Goal: Use online tool/utility: Utilize a website feature to perform a specific function

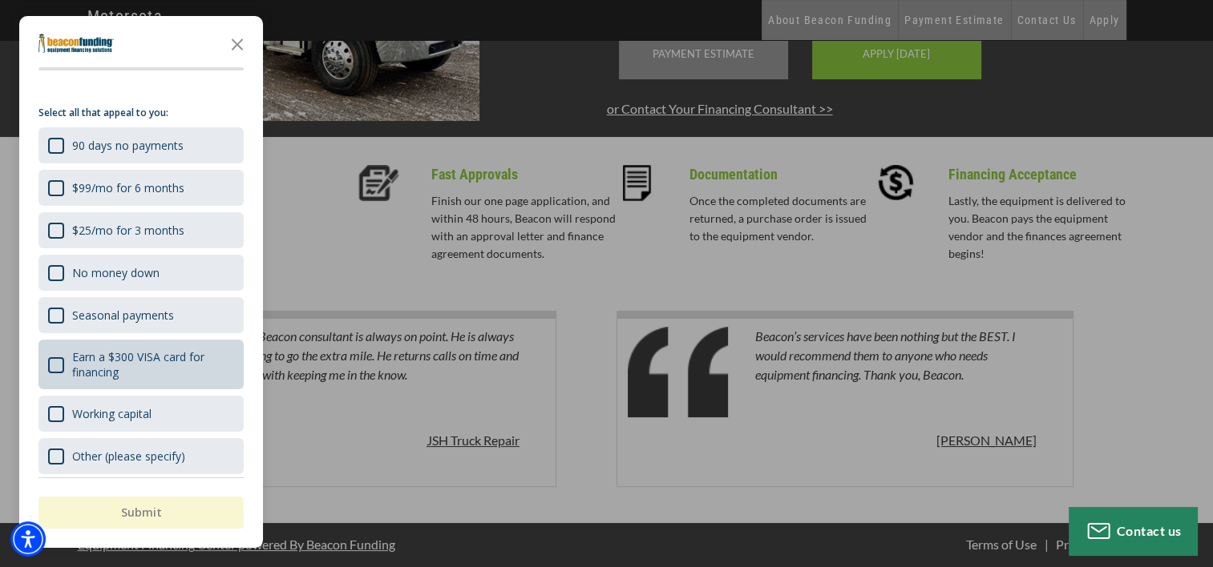
scroll to position [19, 0]
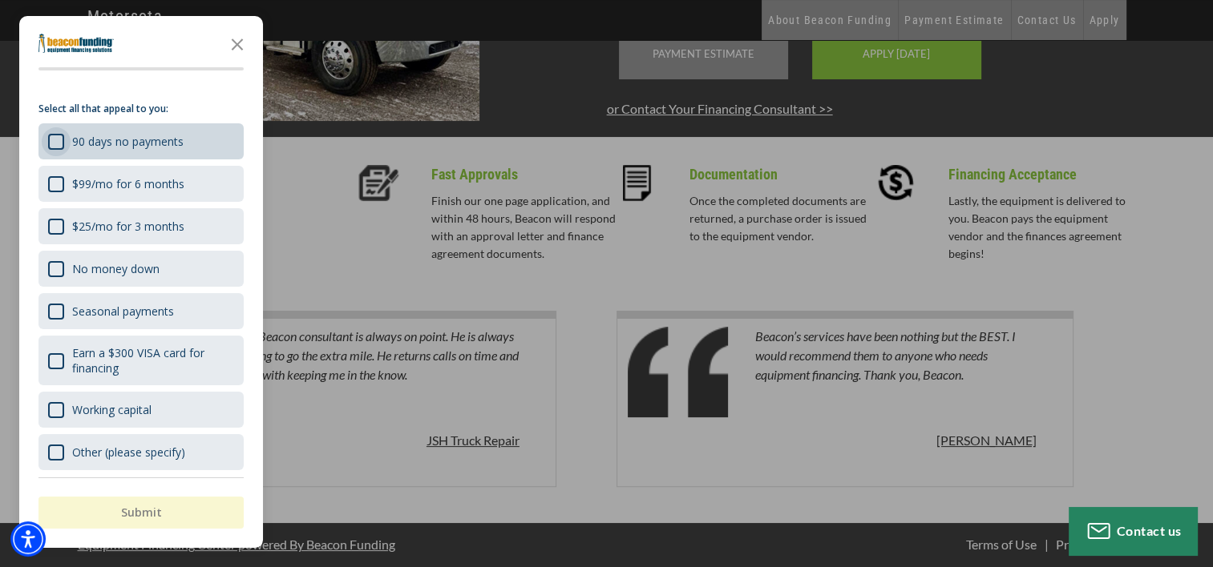
click at [54, 136] on div "90 days no payments" at bounding box center [56, 142] width 16 height 16
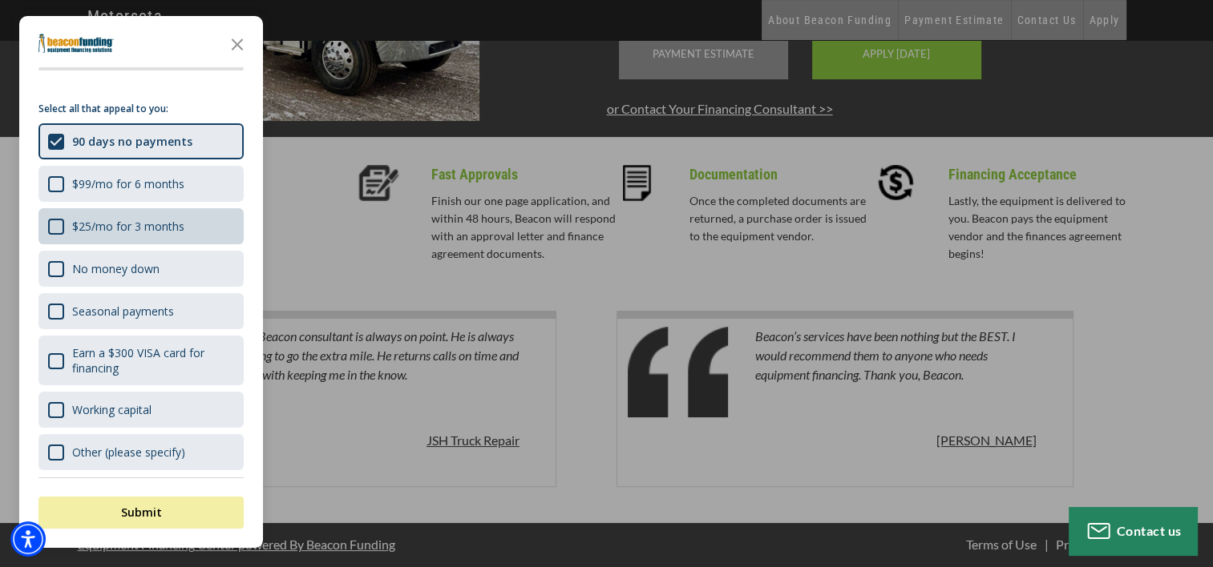
drag, startPoint x: 60, startPoint y: 183, endPoint x: 60, endPoint y: 212, distance: 28.9
click at [60, 190] on div "$99/mo for 6 months" at bounding box center [56, 184] width 16 height 16
click at [56, 225] on div "$25/mo for 3 months" at bounding box center [56, 227] width 16 height 16
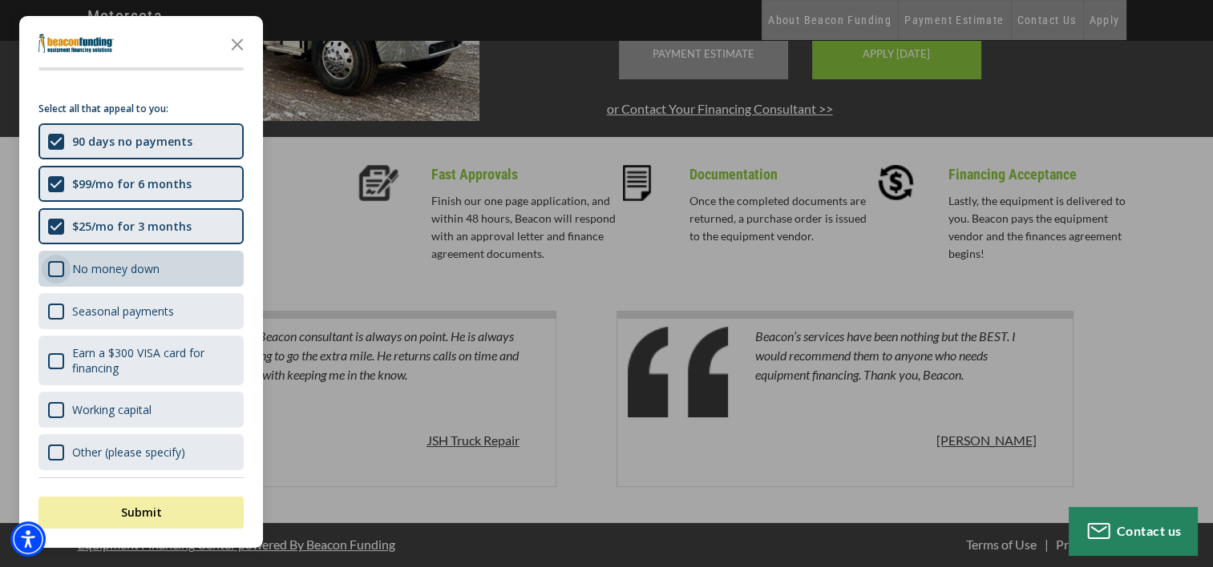
click at [51, 268] on div "No money down" at bounding box center [56, 269] width 16 height 16
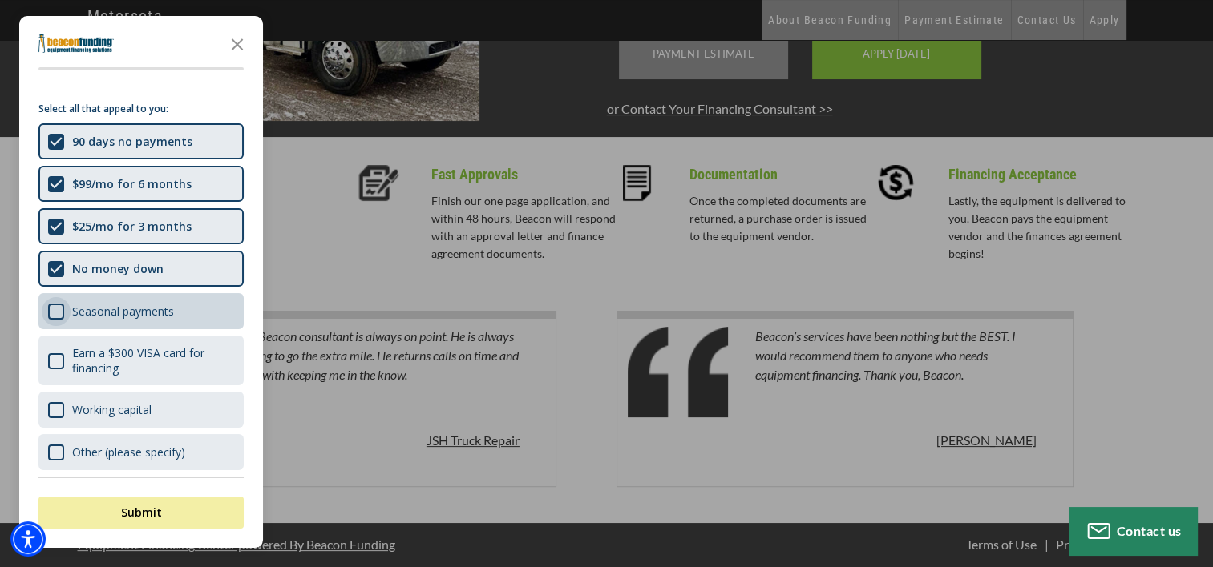
click at [59, 305] on div "Seasonal payments" at bounding box center [56, 312] width 16 height 16
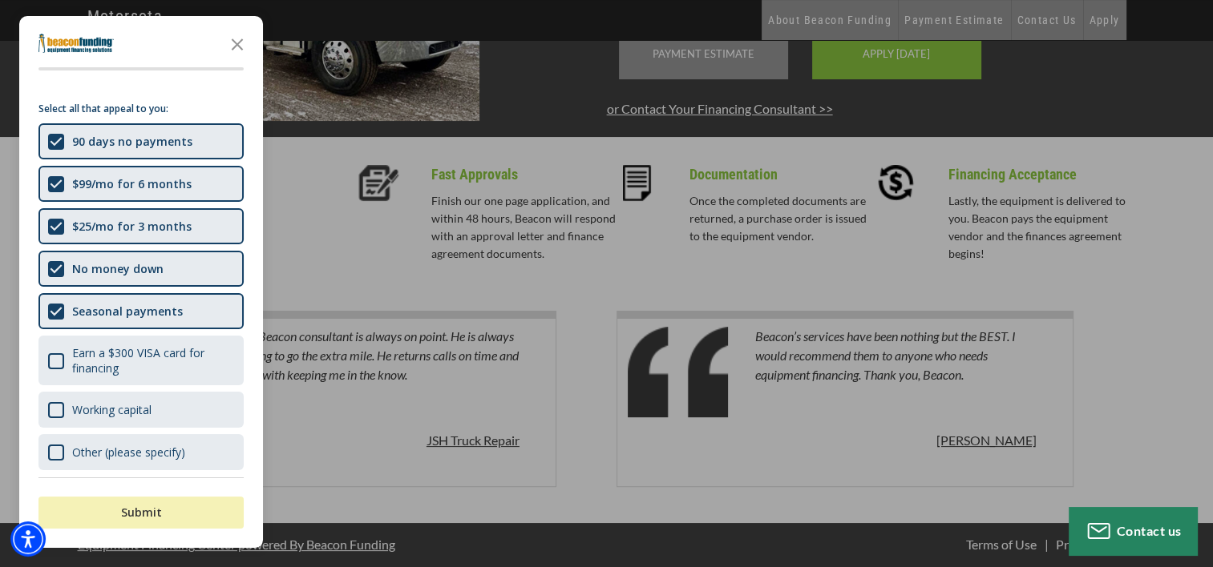
click at [150, 508] on button "Submit" at bounding box center [140, 513] width 205 height 32
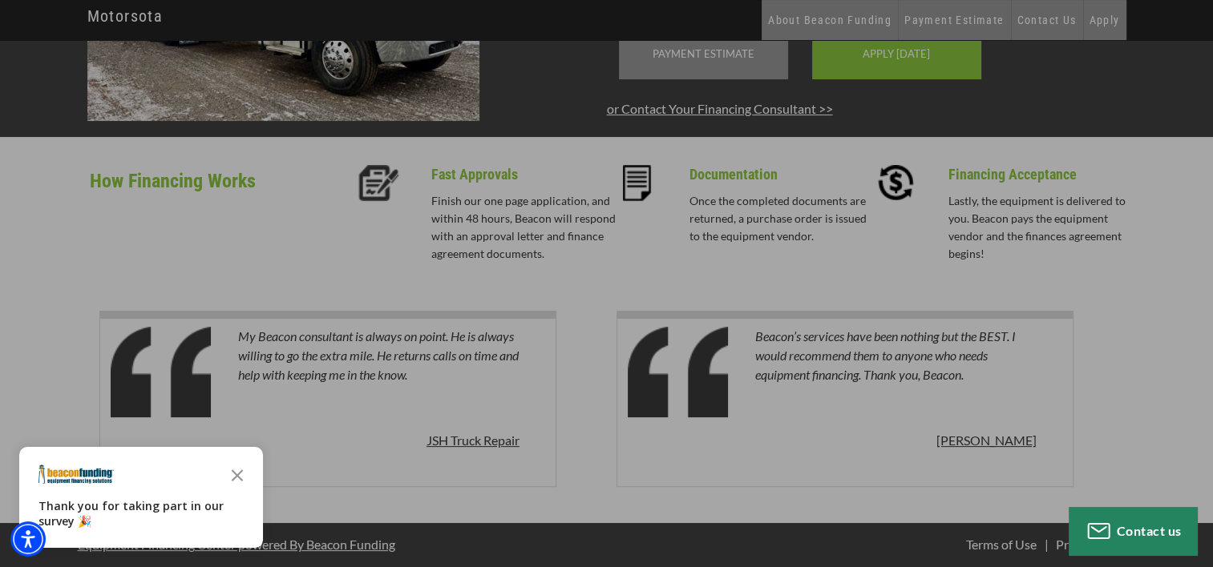
drag, startPoint x: 235, startPoint y: 478, endPoint x: 287, endPoint y: 466, distance: 53.5
click at [236, 478] on icon "Close the survey" at bounding box center [237, 474] width 32 height 32
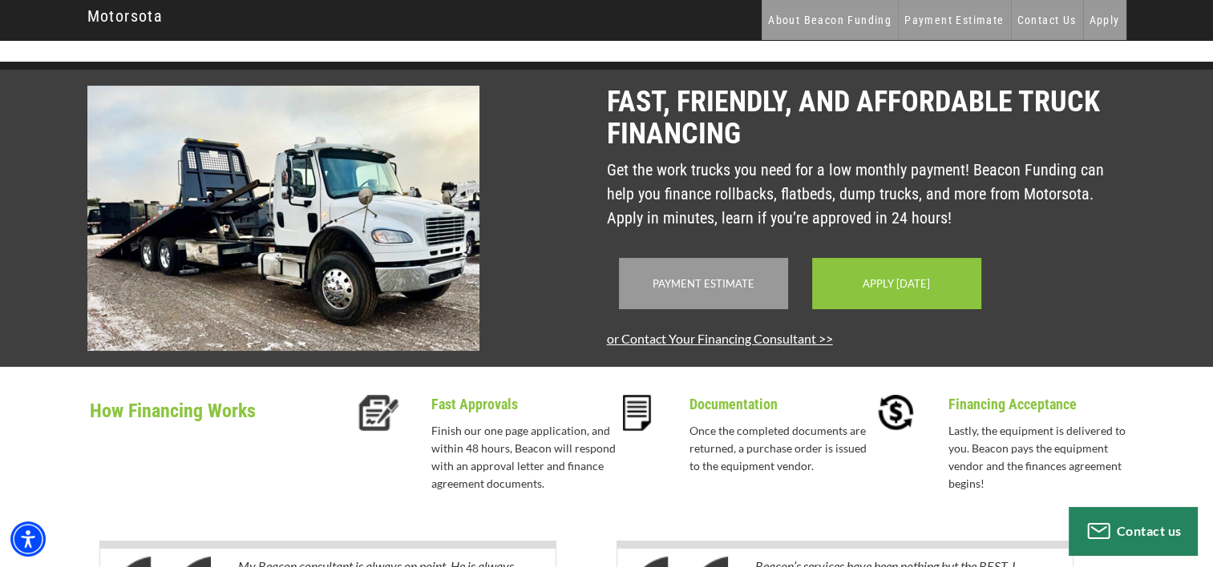
scroll to position [0, 0]
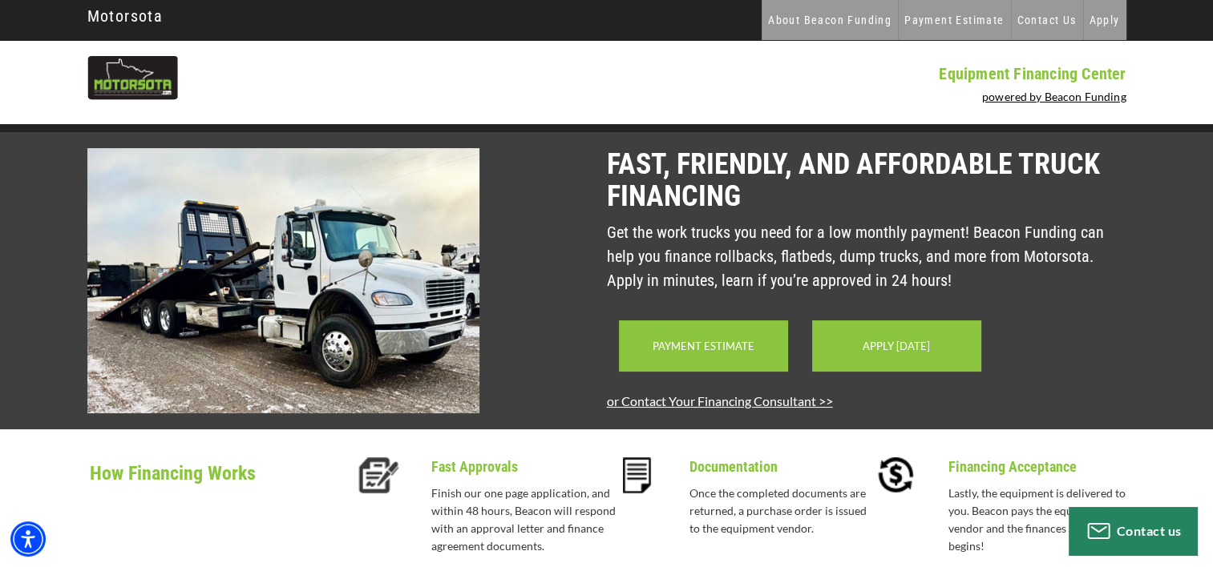
click at [713, 353] on link "Payment Estimate" at bounding box center [703, 346] width 102 height 13
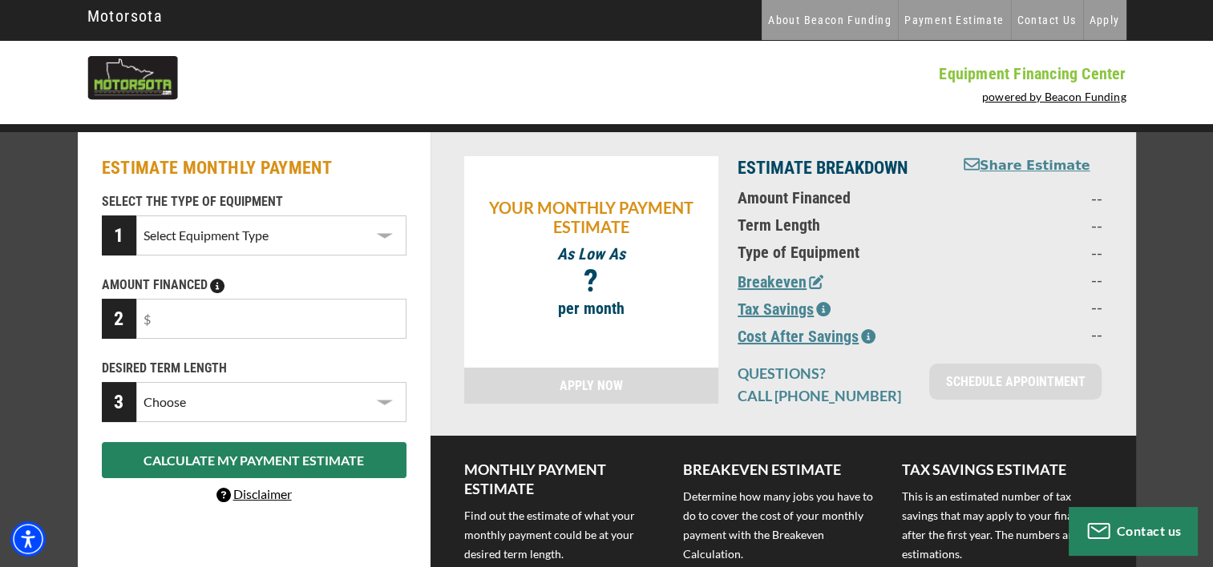
click at [379, 232] on select "Select Equipment Type Backhoe Boom/Bucket Truck Chipper Commercial Mower Crane …" at bounding box center [270, 236] width 269 height 40
select select "9"
click at [136, 216] on select "Select Equipment Type Backhoe Boom/Bucket Truck Chipper Commercial Mower Crane …" at bounding box center [270, 236] width 269 height 40
click at [281, 329] on input "text" at bounding box center [270, 319] width 269 height 40
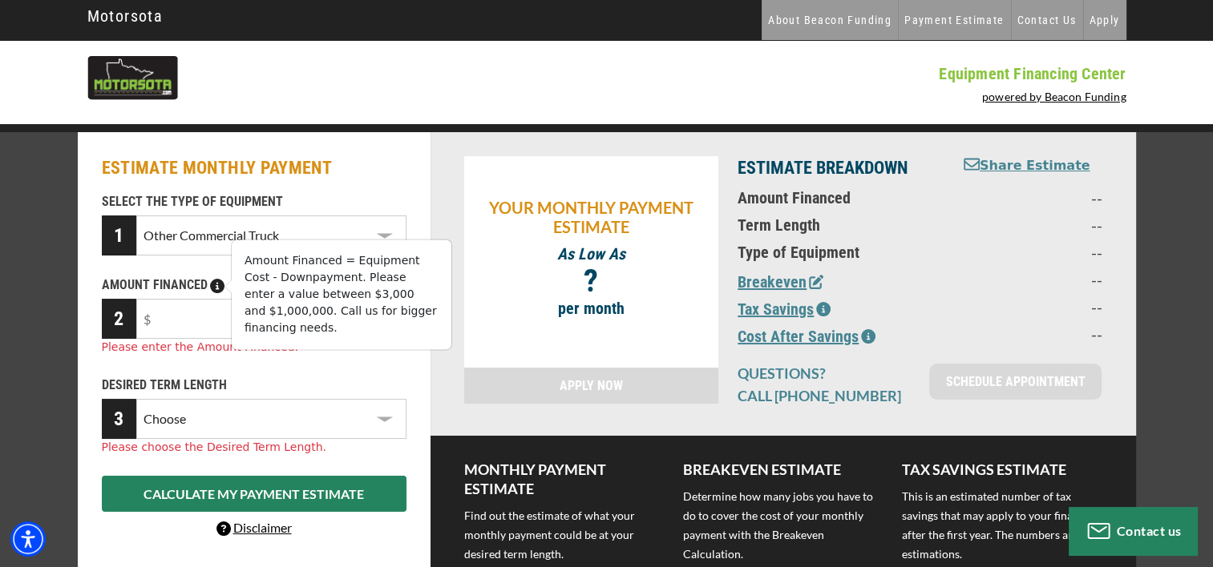
click at [218, 289] on icon at bounding box center [217, 286] width 14 height 14
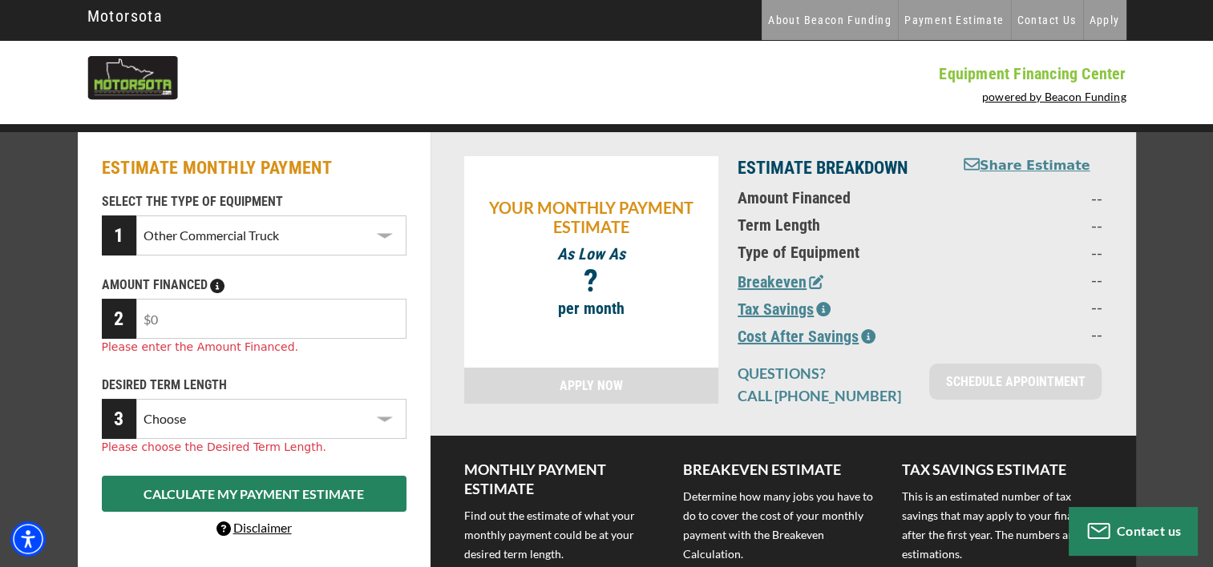
click at [204, 329] on input "text" at bounding box center [270, 319] width 269 height 40
type input "$15,000"
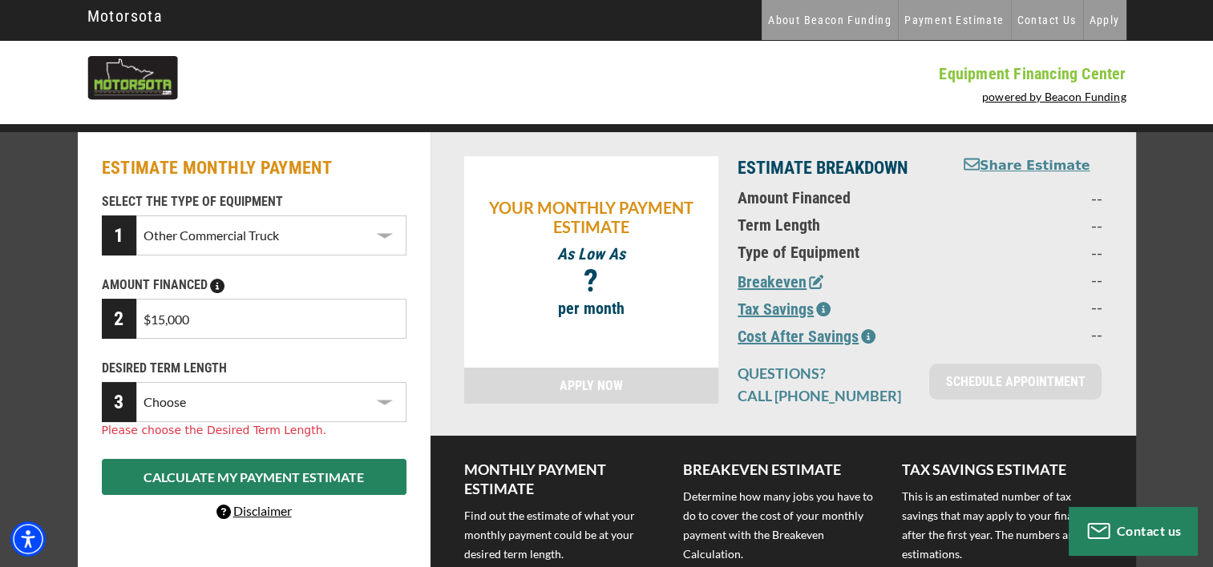
click at [350, 415] on select "Choose 36 Months 48 Months 60 Months" at bounding box center [270, 402] width 269 height 40
select select "60"
click at [136, 382] on select "Choose 36 Months 48 Months 60 Months" at bounding box center [270, 402] width 269 height 40
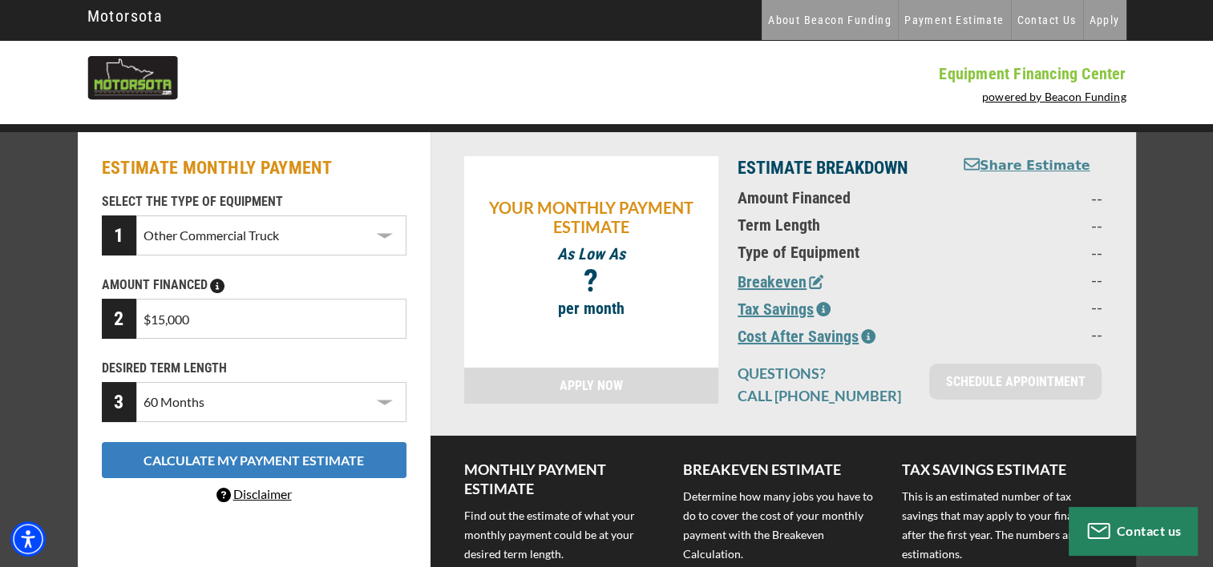
click at [337, 462] on button "CALCULATE MY PAYMENT ESTIMATE" at bounding box center [254, 460] width 305 height 36
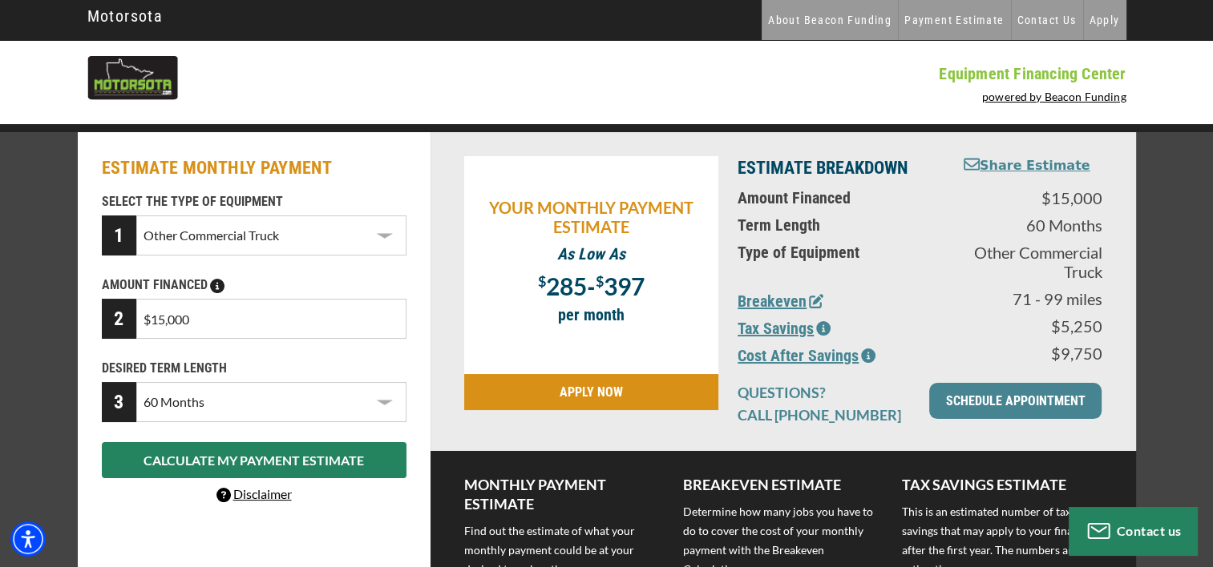
drag, startPoint x: 184, startPoint y: 314, endPoint x: 138, endPoint y: 316, distance: 46.5
click at [138, 316] on input "$15,000" at bounding box center [270, 319] width 269 height 40
type input "$20,000"
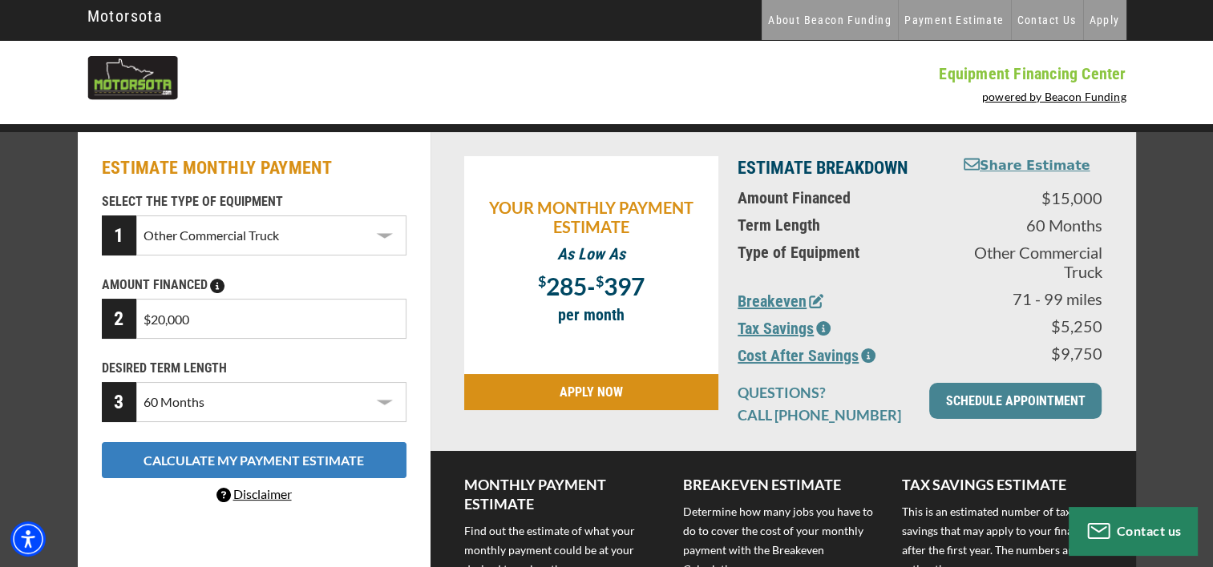
click at [301, 467] on button "CALCULATE MY PAYMENT ESTIMATE" at bounding box center [254, 460] width 305 height 36
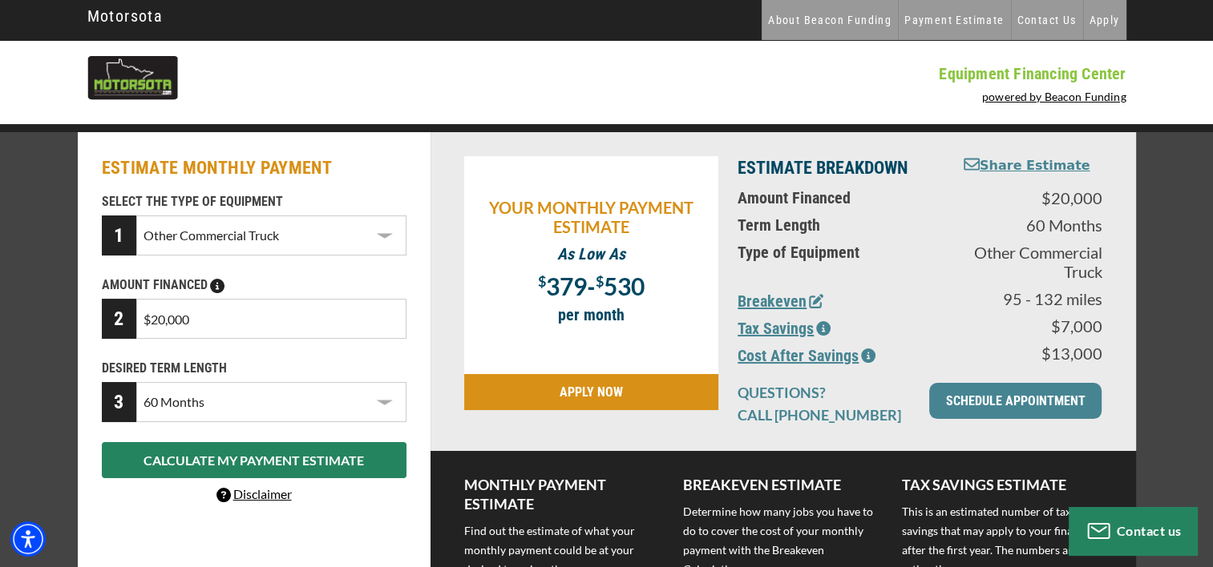
click at [827, 329] on icon "button" at bounding box center [823, 328] width 14 height 14
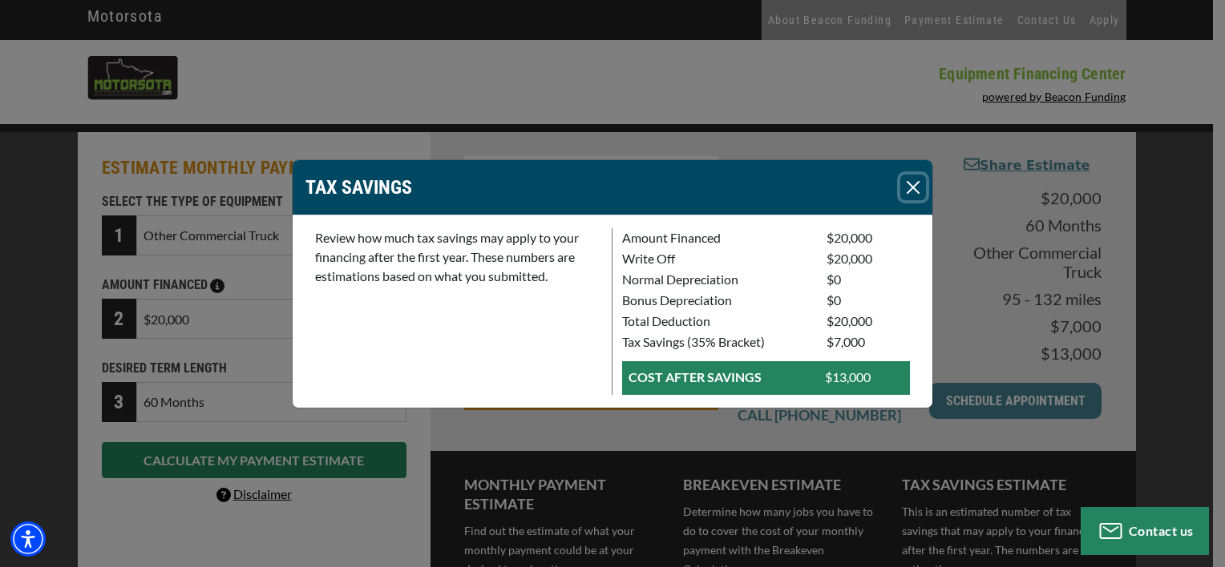
click at [906, 191] on button "Close" at bounding box center [913, 188] width 26 height 26
